Goal: Task Accomplishment & Management: Use online tool/utility

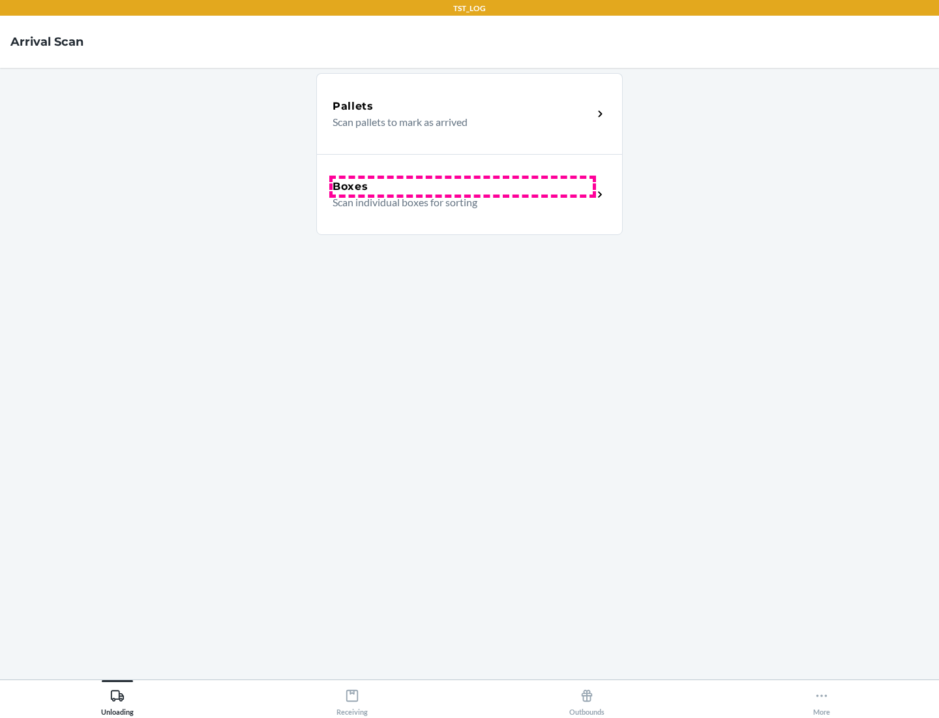
click at [463, 187] on div "Boxes" at bounding box center [463, 187] width 260 height 16
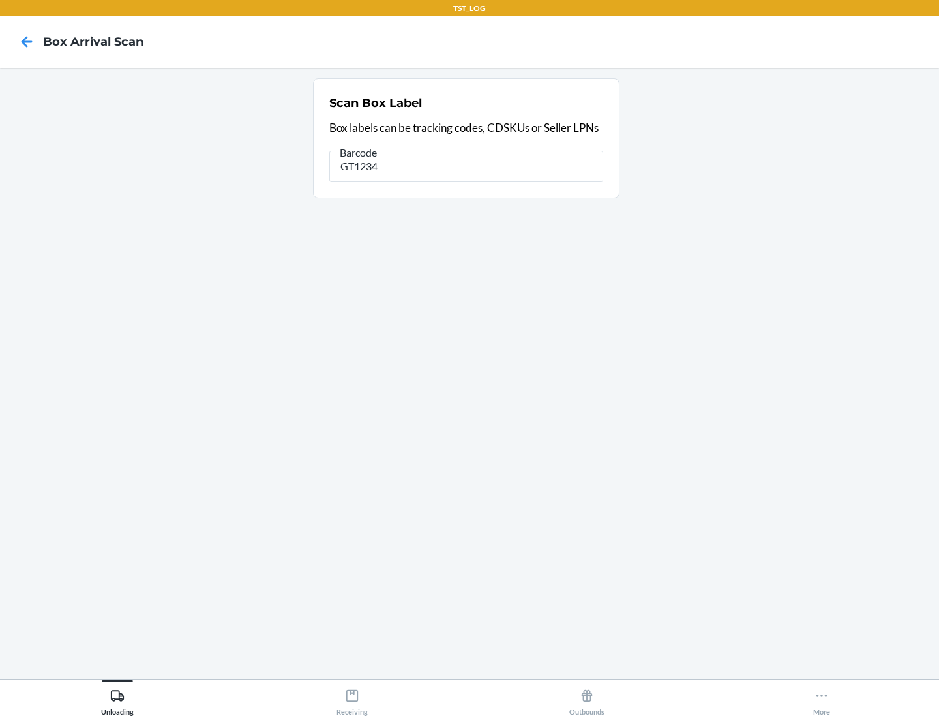
type input "GT1234"
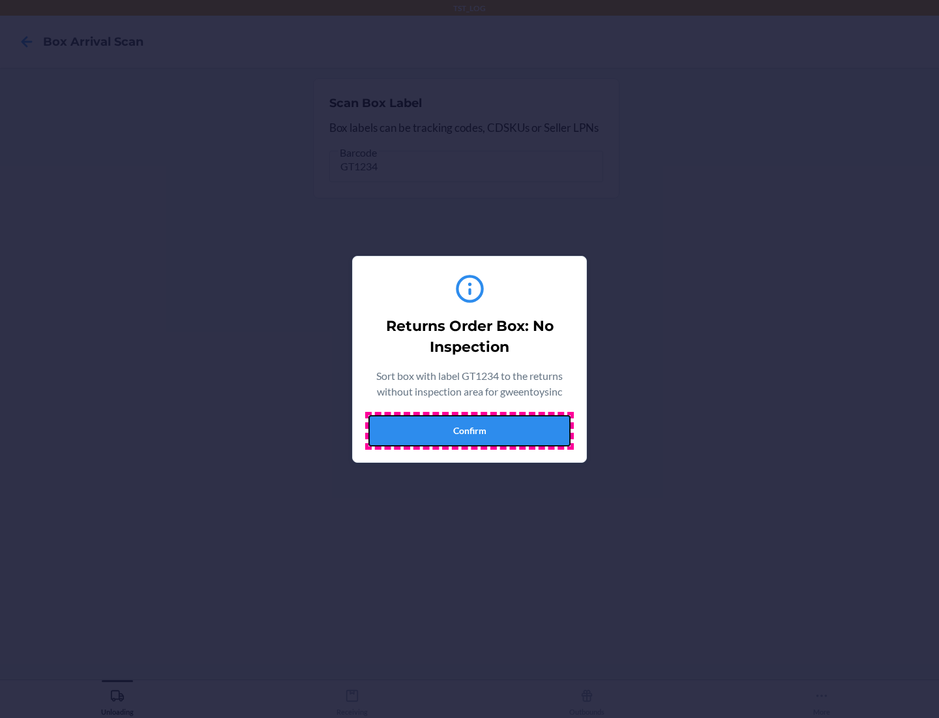
click at [470, 430] on button "Confirm" at bounding box center [470, 430] width 202 height 31
